Goal: Task Accomplishment & Management: Complete application form

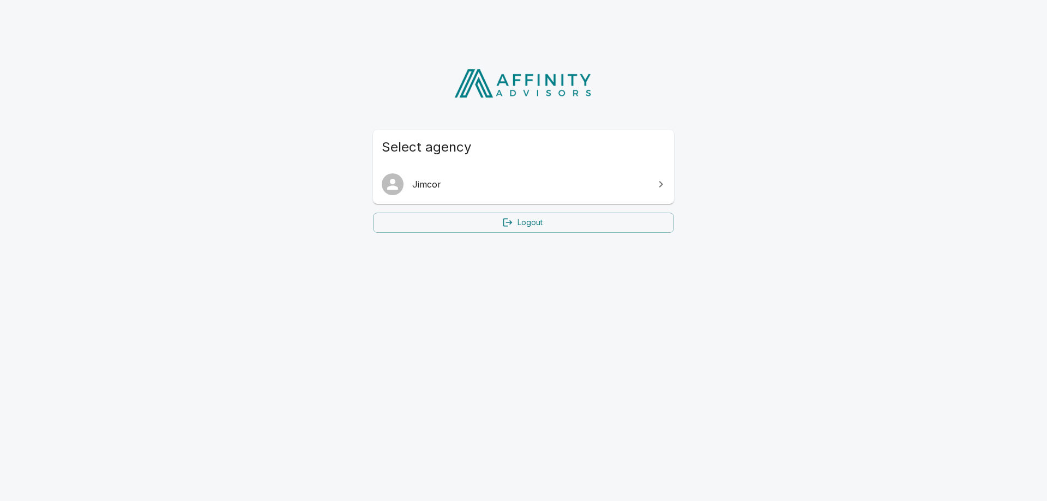
click at [661, 185] on icon at bounding box center [661, 184] width 13 height 13
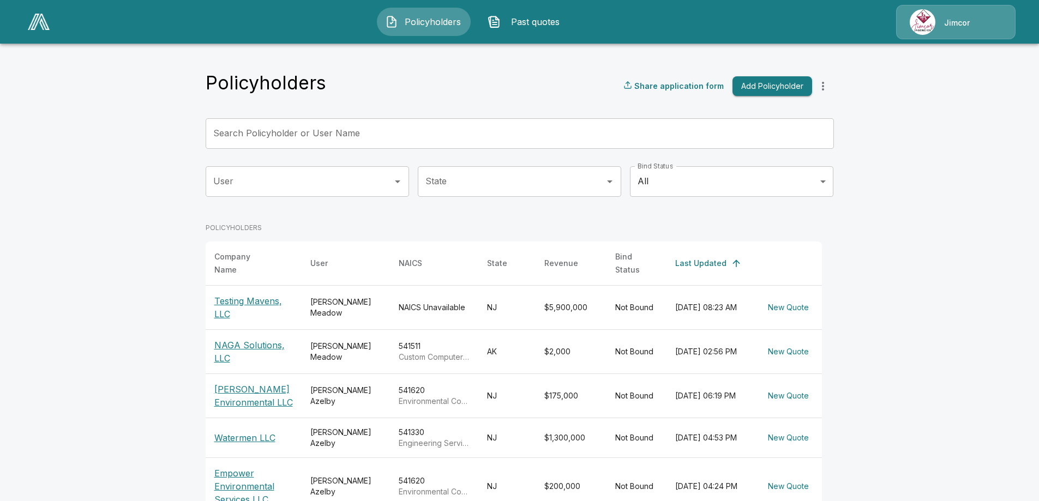
click at [426, 17] on span "Policyholders" at bounding box center [433, 21] width 60 height 13
click at [788, 86] on button "Add Policyholder" at bounding box center [773, 86] width 80 height 20
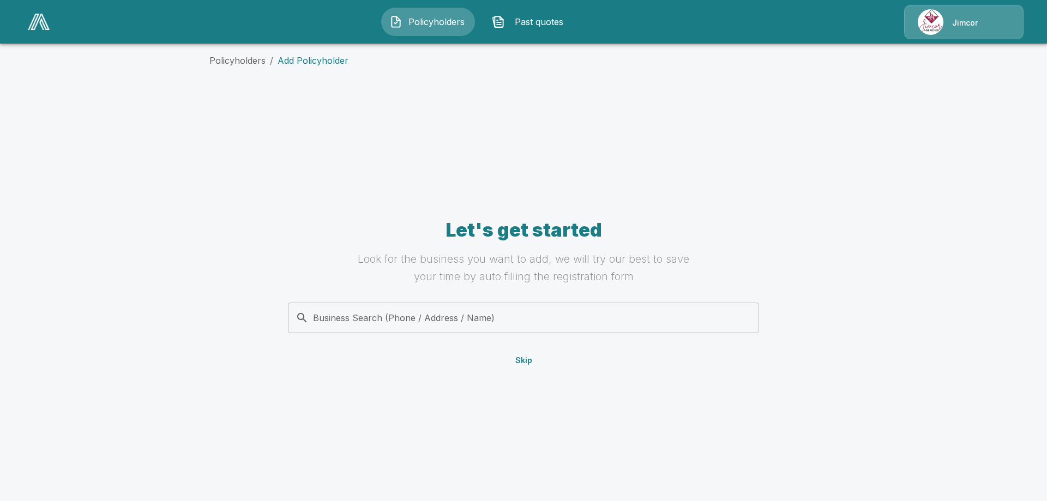
click at [562, 325] on input "Business Search (Phone / Address / Name)" at bounding box center [522, 318] width 458 height 21
